Goal: Information Seeking & Learning: Learn about a topic

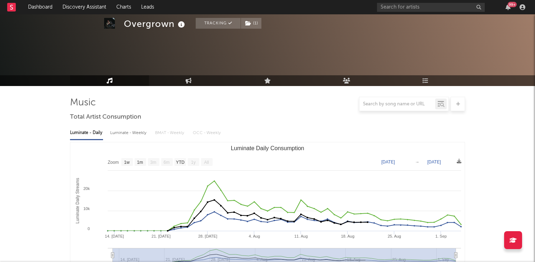
select select "1w"
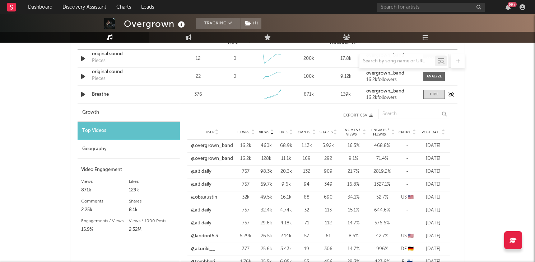
scroll to position [762, 0]
click at [153, 111] on div "Growth" at bounding box center [129, 113] width 102 height 18
select select "1w"
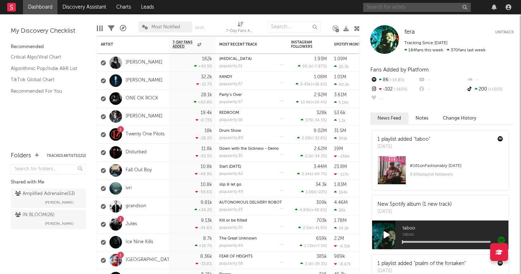
click at [416, 6] on input "text" at bounding box center [417, 7] width 108 height 9
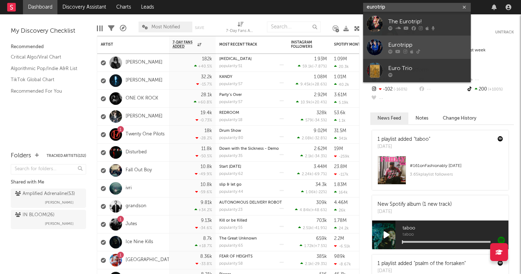
type input "eurotrip"
click at [409, 45] on div "Eurotripp" at bounding box center [427, 45] width 79 height 9
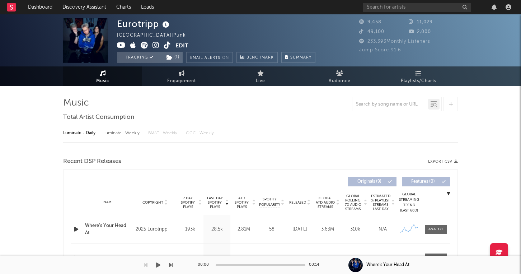
select select "1w"
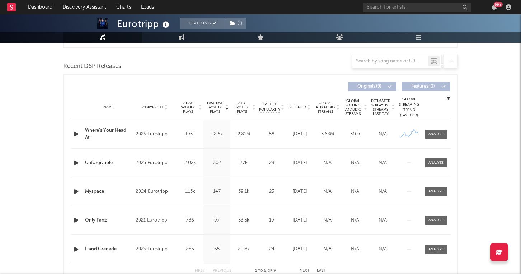
scroll to position [242, 0]
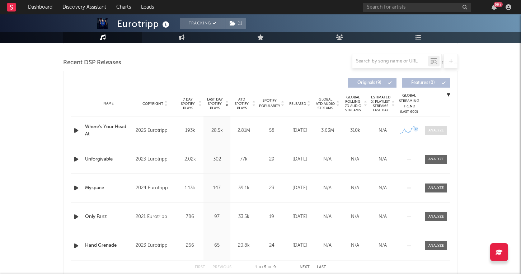
click at [435, 128] on div at bounding box center [436, 130] width 15 height 5
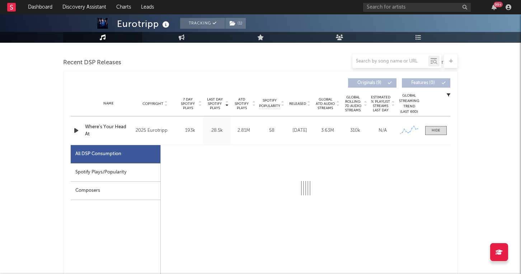
select select "1w"
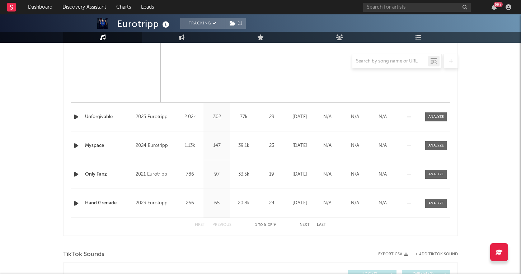
scroll to position [759, 0]
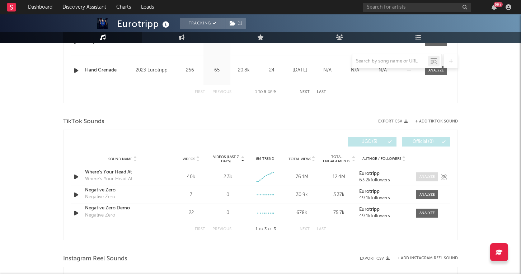
click at [426, 176] on div at bounding box center [427, 176] width 15 height 5
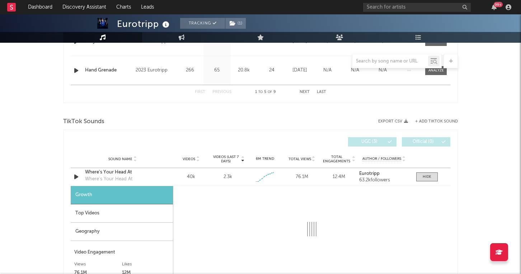
select select "1w"
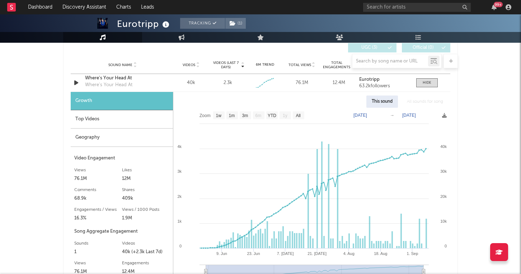
scroll to position [864, 0]
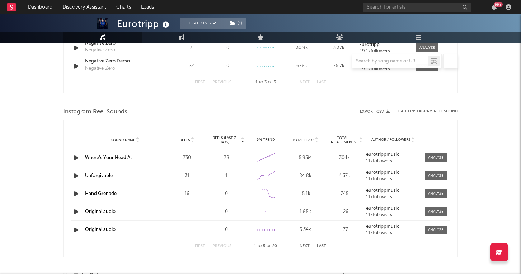
scroll to position [1100, 0]
